Goal: Check status: Check status

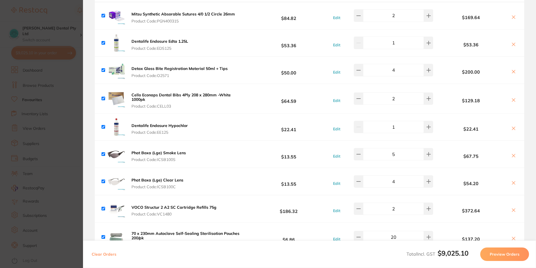
scroll to position [309, 0]
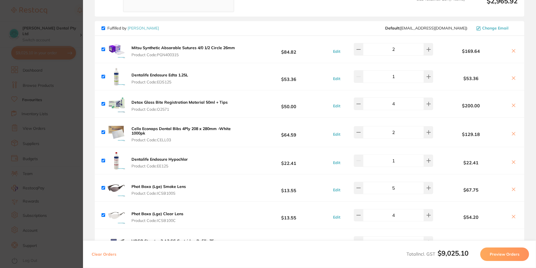
click at [47, 109] on section "Update RRP Set your pre negotiated price for this item. Item Agreed RRP (excl. …" at bounding box center [268, 134] width 536 height 268
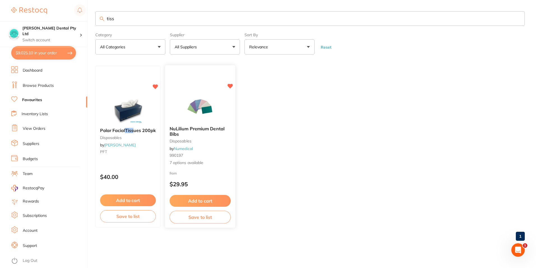
click at [23, 50] on button "$9,025.10 in your order" at bounding box center [43, 52] width 65 height 13
click at [23, 54] on section "Update RRP Set your pre negotiated price for this item. Item Agreed RRP (excl. …" at bounding box center [268, 134] width 536 height 268
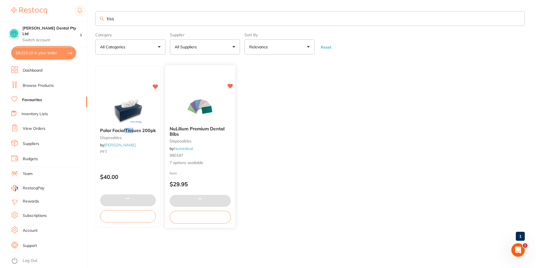
checkbox input "false"
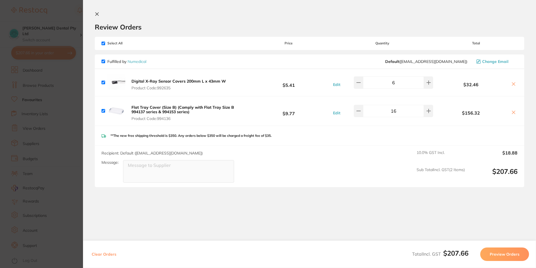
click at [53, 131] on section "Update RRP Set your pre negotiated price for this item. Item Agreed RRP (excl. …" at bounding box center [268, 134] width 536 height 268
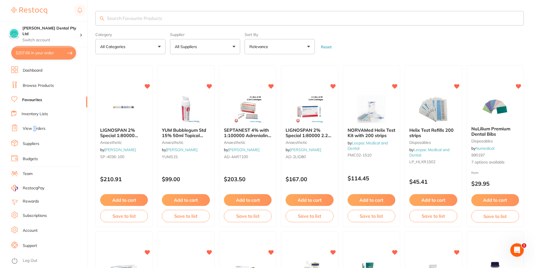
click at [34, 129] on link "View Orders" at bounding box center [34, 129] width 23 height 6
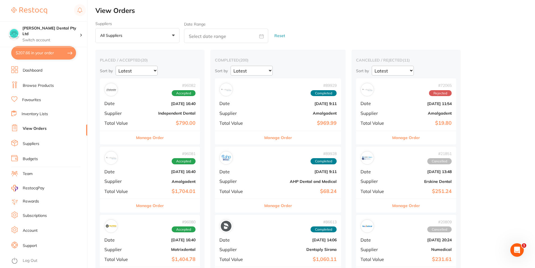
click at [147, 122] on b "$790.00" at bounding box center [167, 123] width 58 height 6
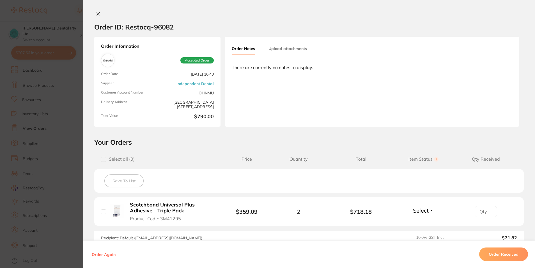
click at [61, 128] on section "Order ID: Restocq- 96082 Order Information Accepted Order Order Date [DATE] 16:…" at bounding box center [267, 134] width 535 height 268
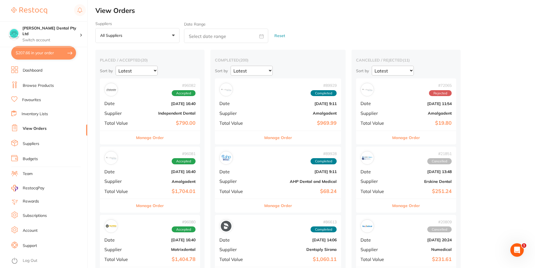
scroll to position [28, 0]
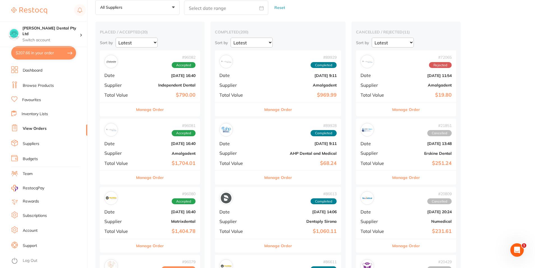
click at [136, 160] on div "# 96081 Accepted Date [DATE] 16:40 Supplier Amalgadent Total Value $1,704.01" at bounding box center [150, 144] width 100 height 52
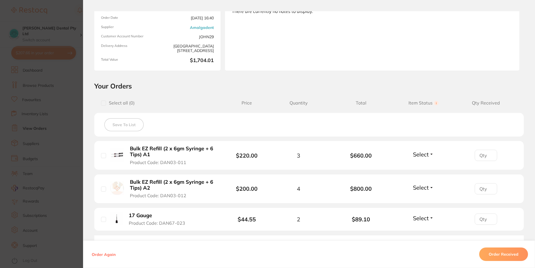
scroll to position [84, 0]
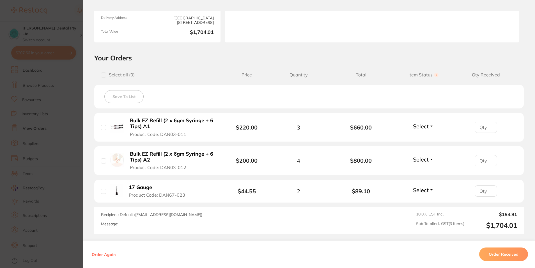
click at [66, 178] on section "Order ID: Restocq- 96081 Order Information Accepted Order Order Date [DATE] 16:…" at bounding box center [267, 134] width 535 height 268
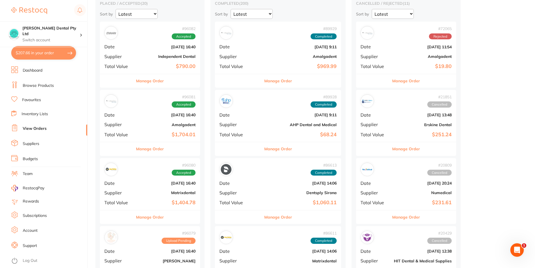
scroll to position [84, 0]
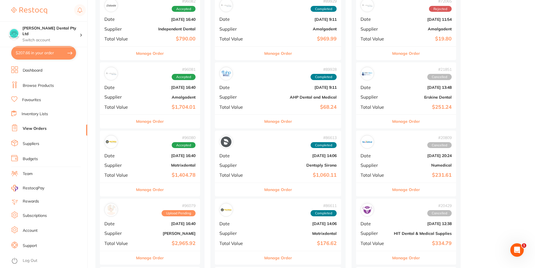
click at [156, 170] on div "# 96080 Accepted Date [DATE] 16:40 Supplier Matrixdental Total Value $1,404.78" at bounding box center [150, 156] width 100 height 52
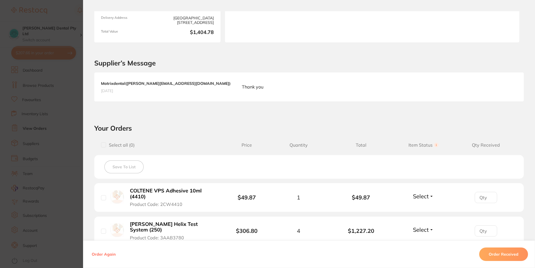
scroll to position [112, 0]
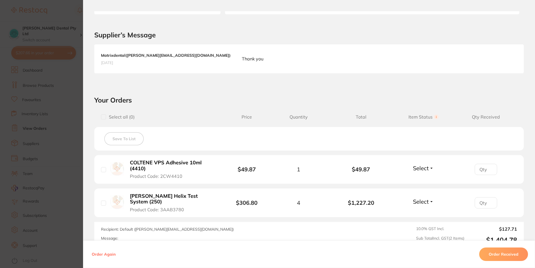
click at [70, 149] on section "Order ID: Restocq- 96080 Order Information Accepted Order Order Date [DATE] 16:…" at bounding box center [267, 134] width 535 height 268
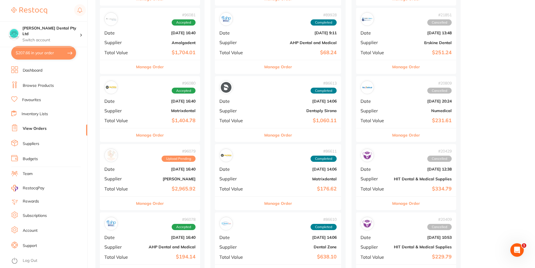
scroll to position [140, 0]
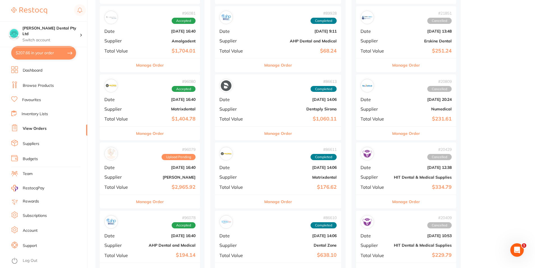
click at [133, 188] on div "# 96079 Upload Pending Date [DATE] 16:40 Supplier [PERSON_NAME] Total Value $2,…" at bounding box center [150, 168] width 100 height 52
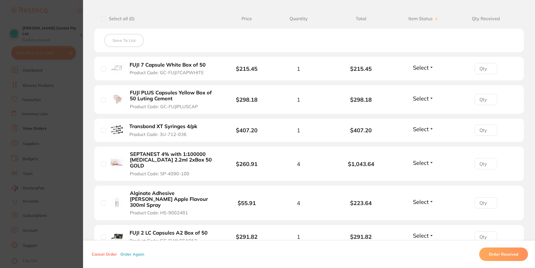
scroll to position [28, 0]
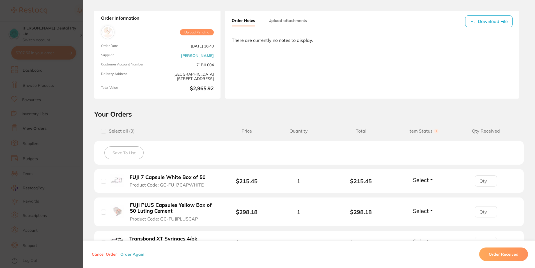
click at [63, 170] on section "Order ID: Restocq- 96079 Order Information Upload Pending Order Date [DATE] 16:…" at bounding box center [267, 134] width 535 height 268
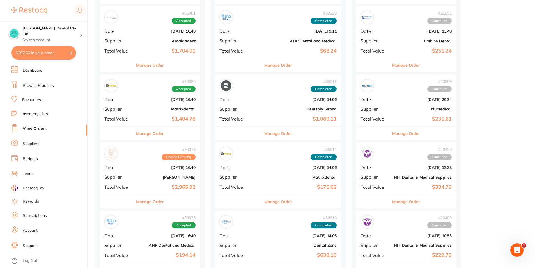
scroll to position [196, 0]
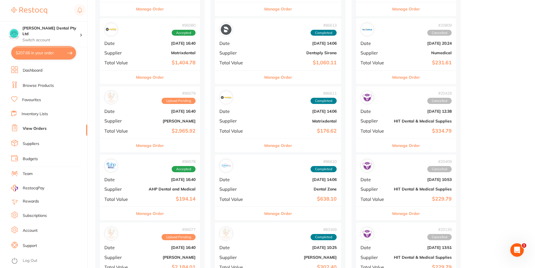
click at [158, 195] on div "# 96078 Accepted Date [DATE] 16:40 Supplier AHP Dental and Medical Total Value …" at bounding box center [150, 180] width 100 height 52
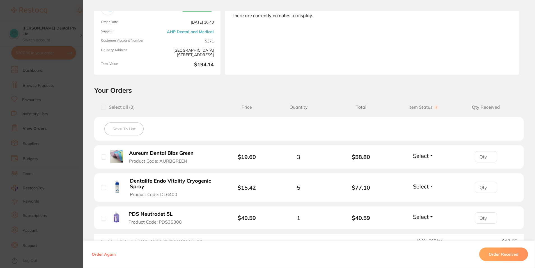
scroll to position [56, 0]
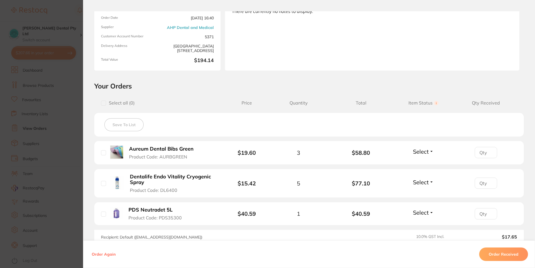
click at [70, 178] on section "Order ID: Restocq- 96078 Order Information Accepted Order Order Date [DATE] 16:…" at bounding box center [267, 134] width 535 height 268
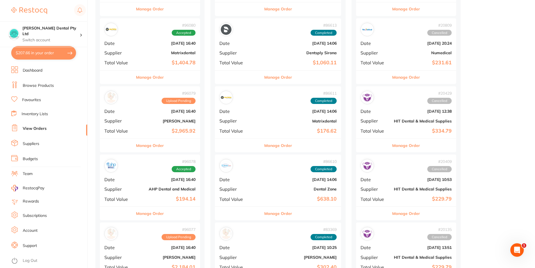
scroll to position [280, 0]
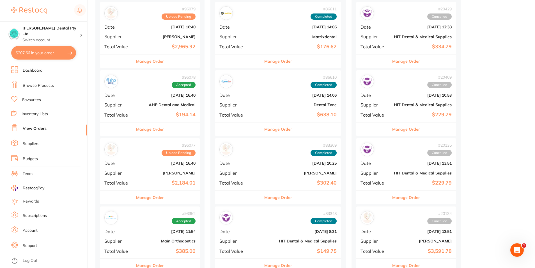
click at [126, 187] on div "# 96077 Upload Pending Date [DATE] 16:40 Supplier [PERSON_NAME] Total Value $2,…" at bounding box center [150, 164] width 100 height 52
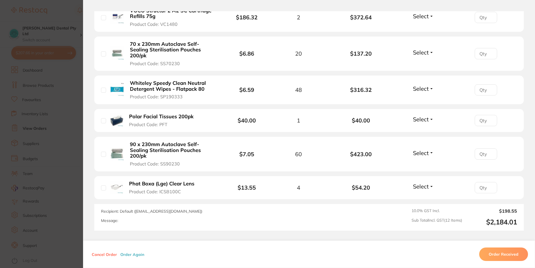
scroll to position [393, 0]
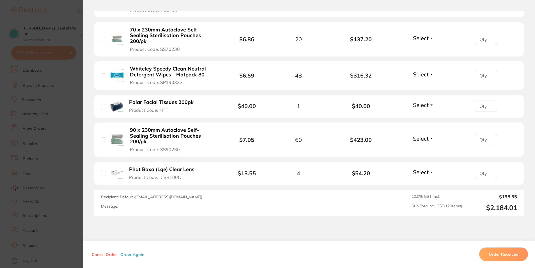
click at [59, 183] on section "Order ID: Restocq- 96077 Order Information Upload Pending Order Date [DATE] 16:…" at bounding box center [267, 134] width 535 height 268
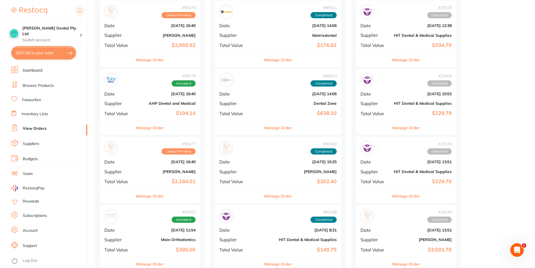
scroll to position [252, 0]
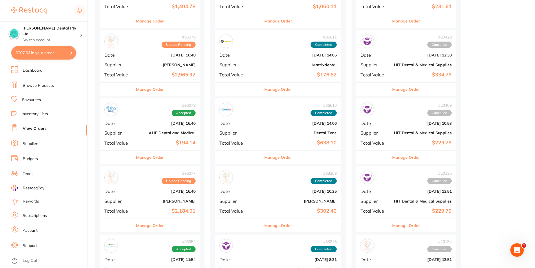
click at [68, 189] on li "RestocqPay" at bounding box center [46, 188] width 81 height 6
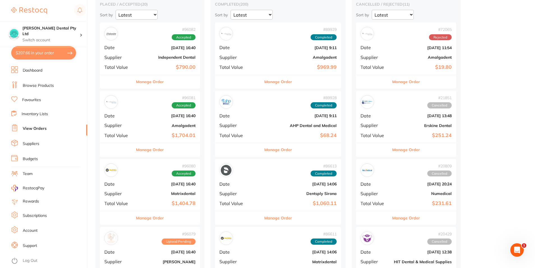
scroll to position [0, 0]
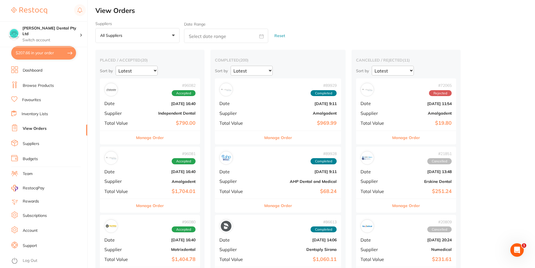
click at [29, 70] on link "Dashboard" at bounding box center [33, 71] width 20 height 6
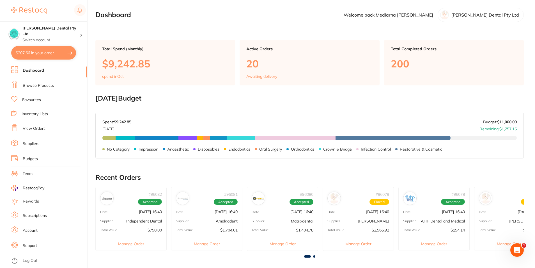
click at [33, 86] on link "Browse Products" at bounding box center [38, 86] width 31 height 6
